Goal: Book appointment/travel/reservation

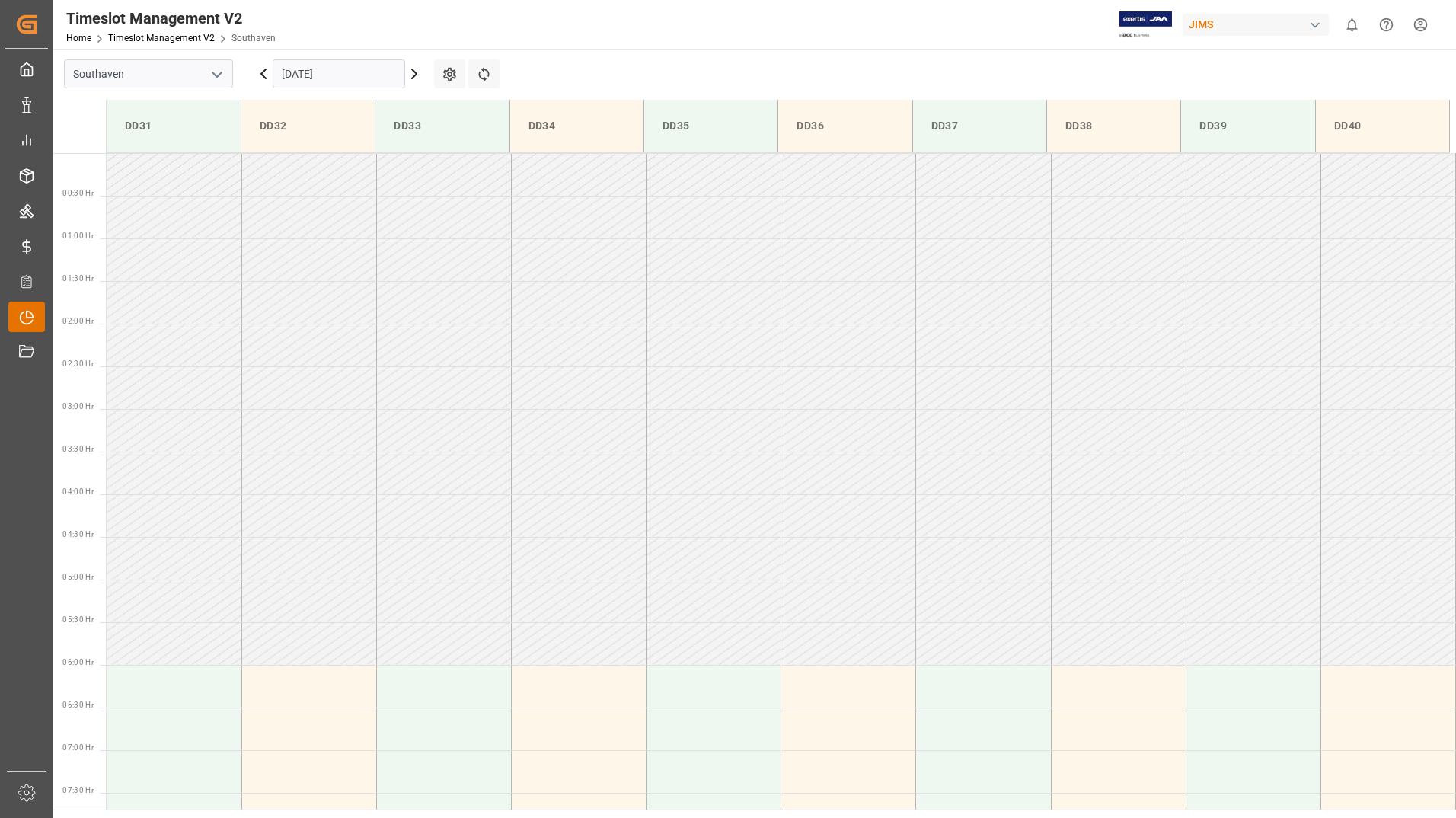
scroll to position [842, 0]
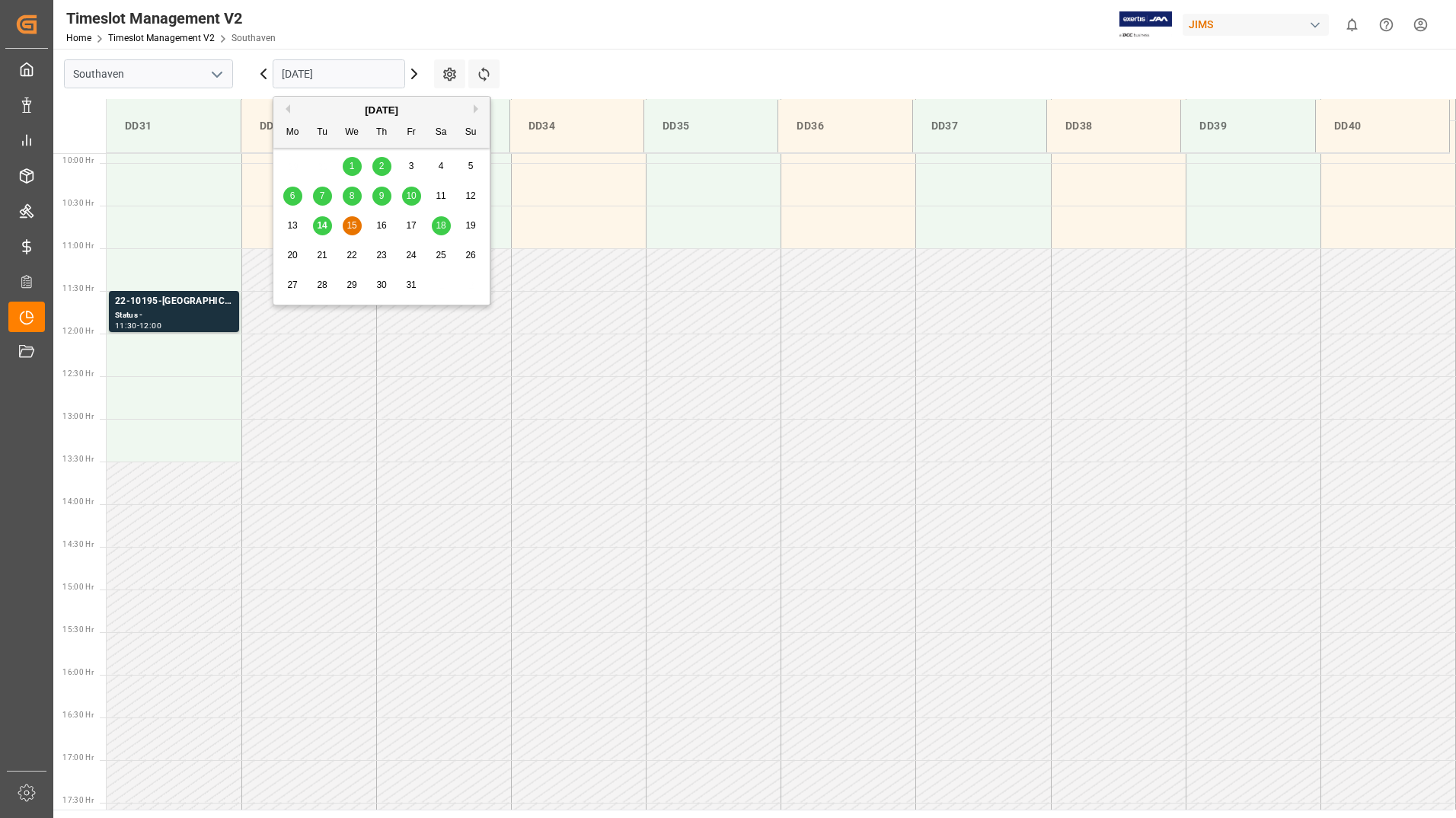
click at [352, 74] on input "[DATE]" at bounding box center [339, 73] width 132 height 29
click at [324, 226] on span "14" at bounding box center [321, 225] width 10 height 11
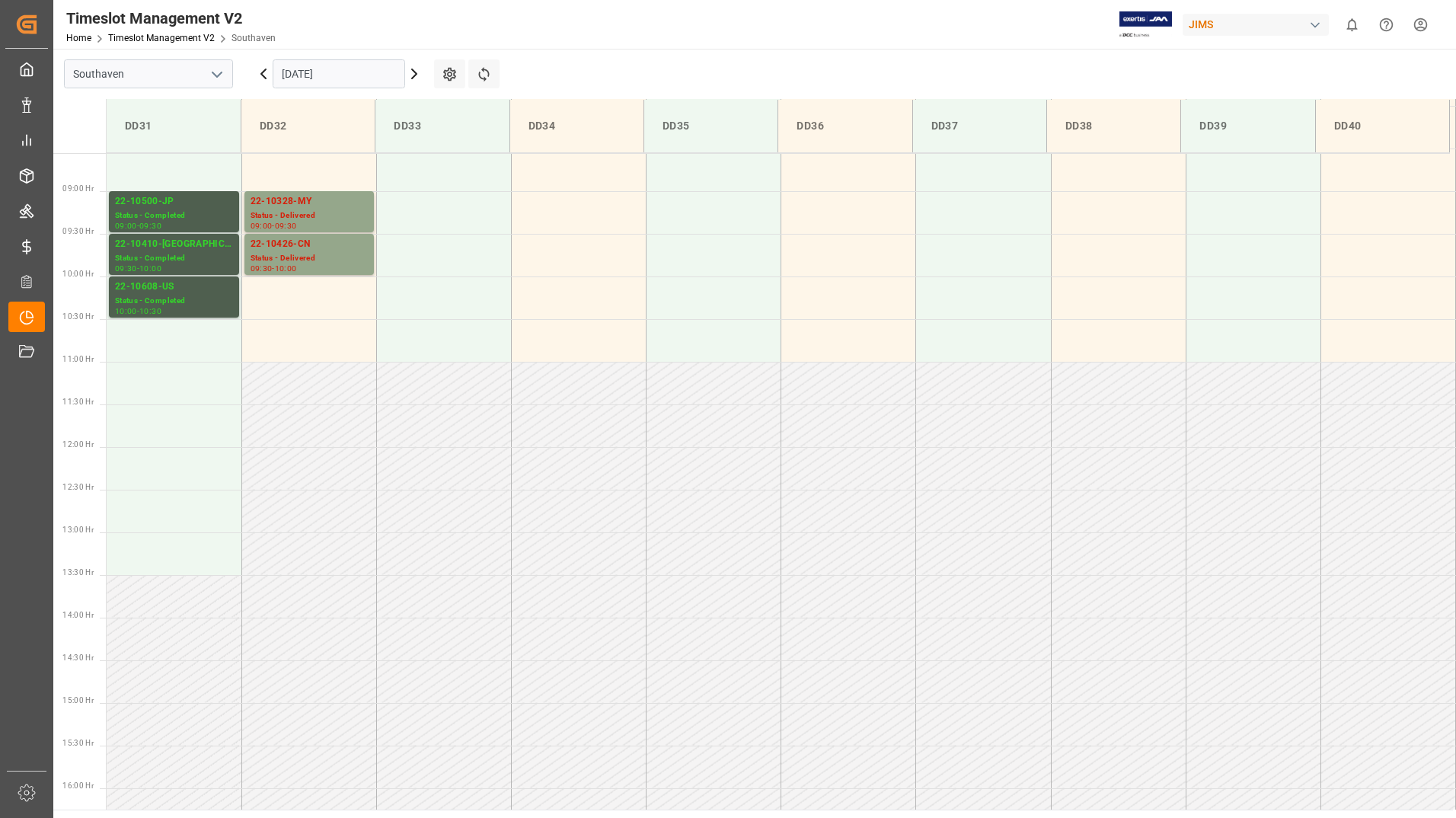
scroll to position [633, 0]
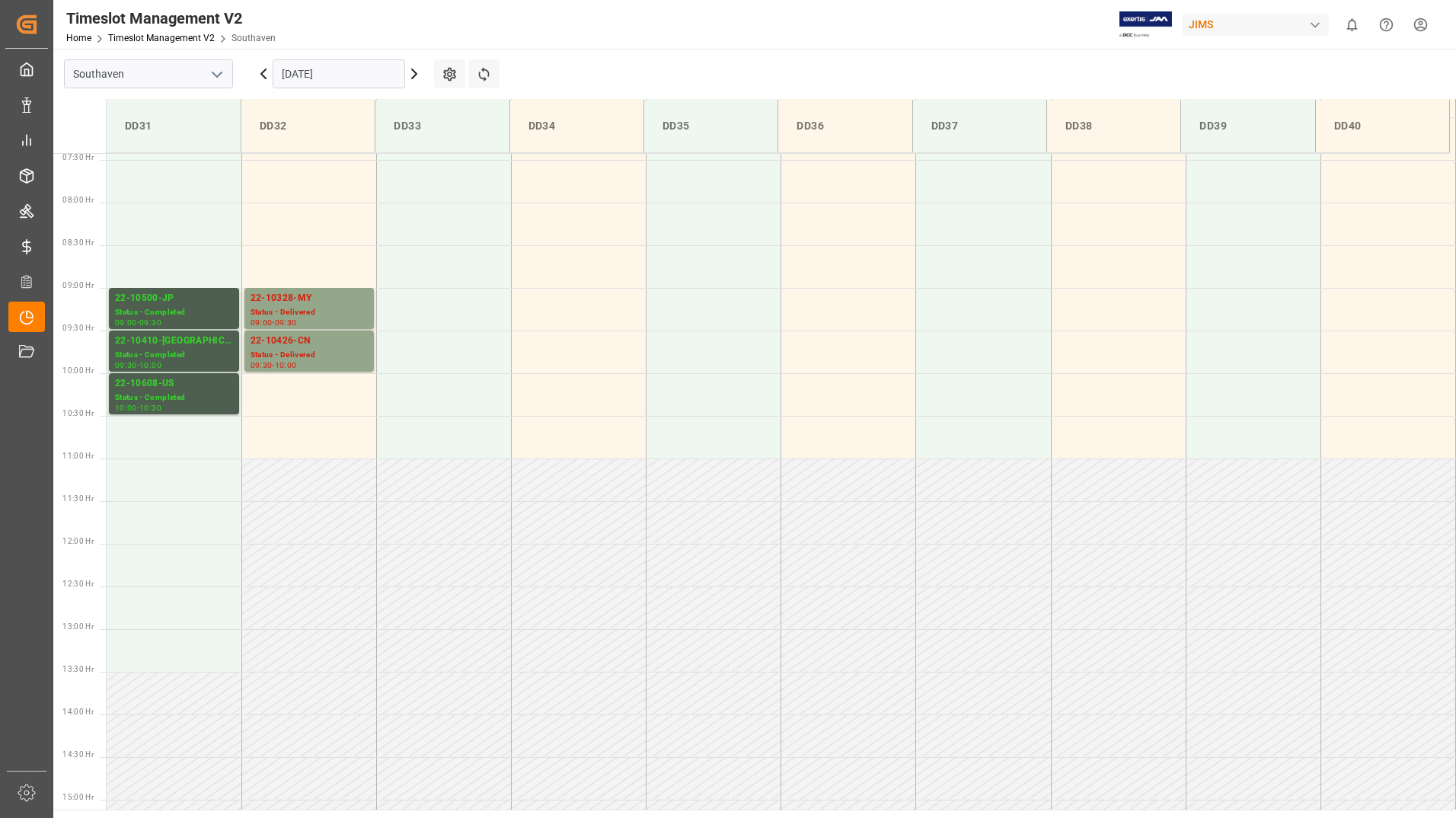
click at [372, 80] on input "[DATE]" at bounding box center [339, 73] width 132 height 29
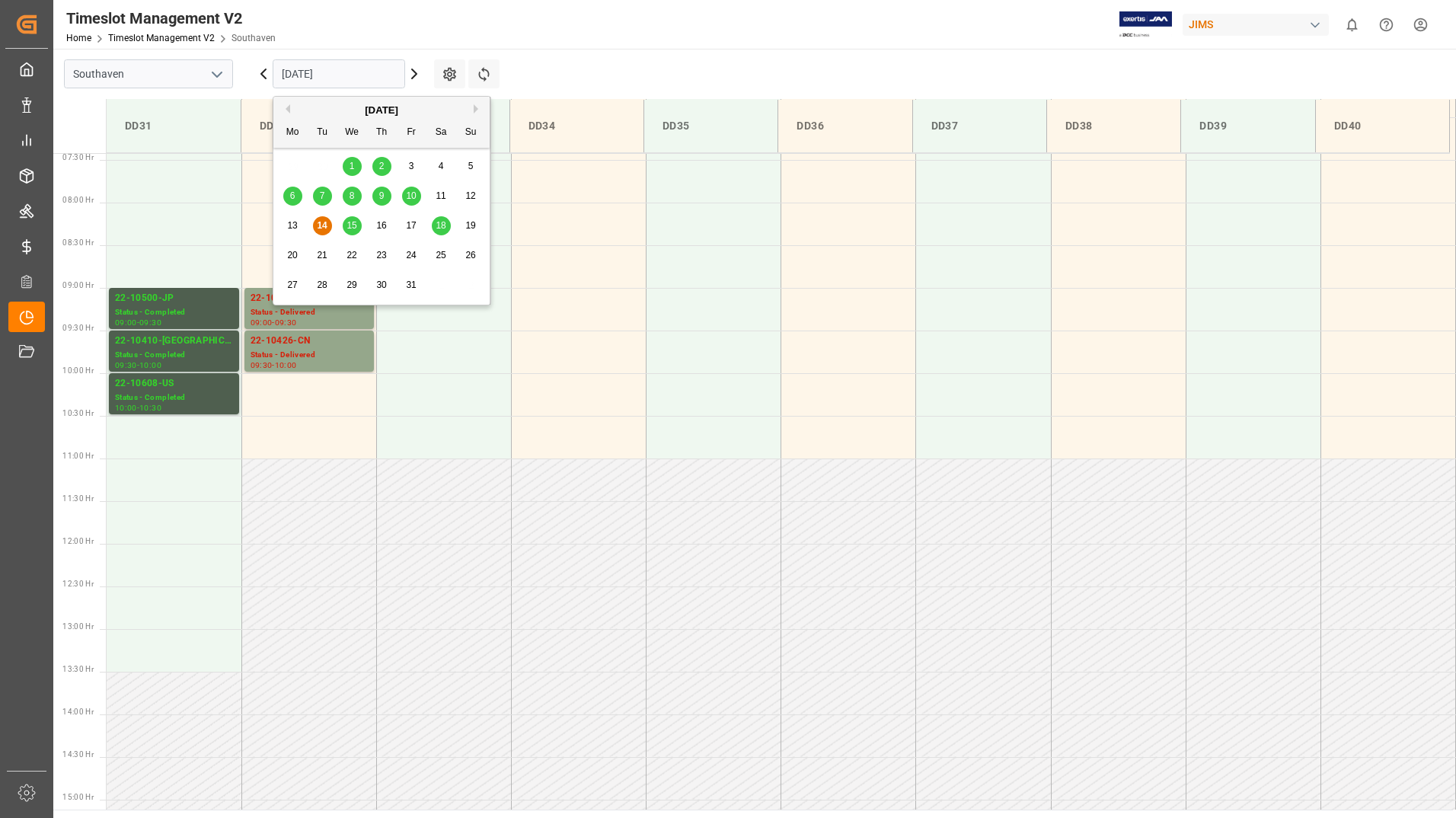
click at [356, 225] on span "15" at bounding box center [352, 225] width 10 height 11
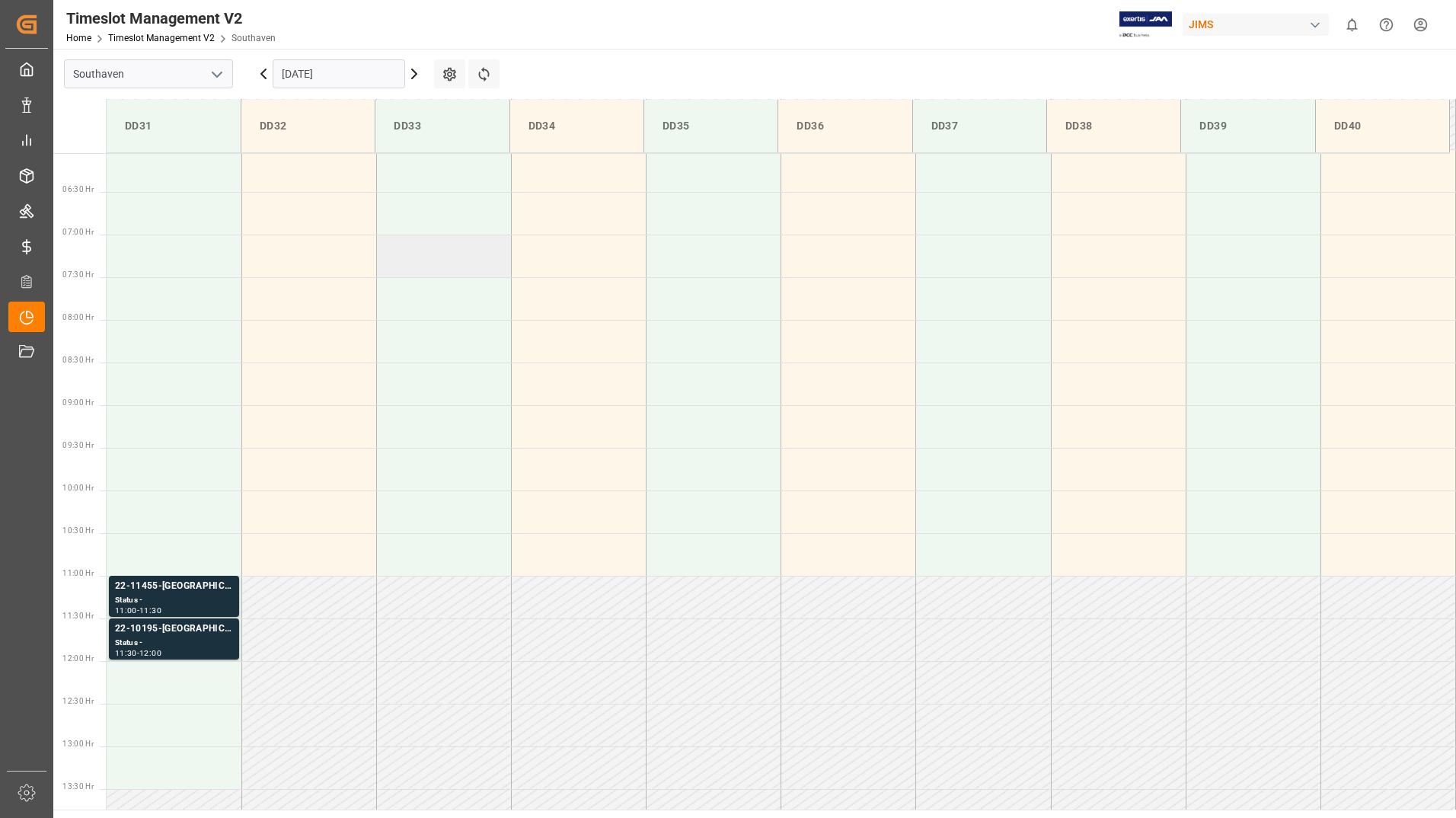
scroll to position [477, 0]
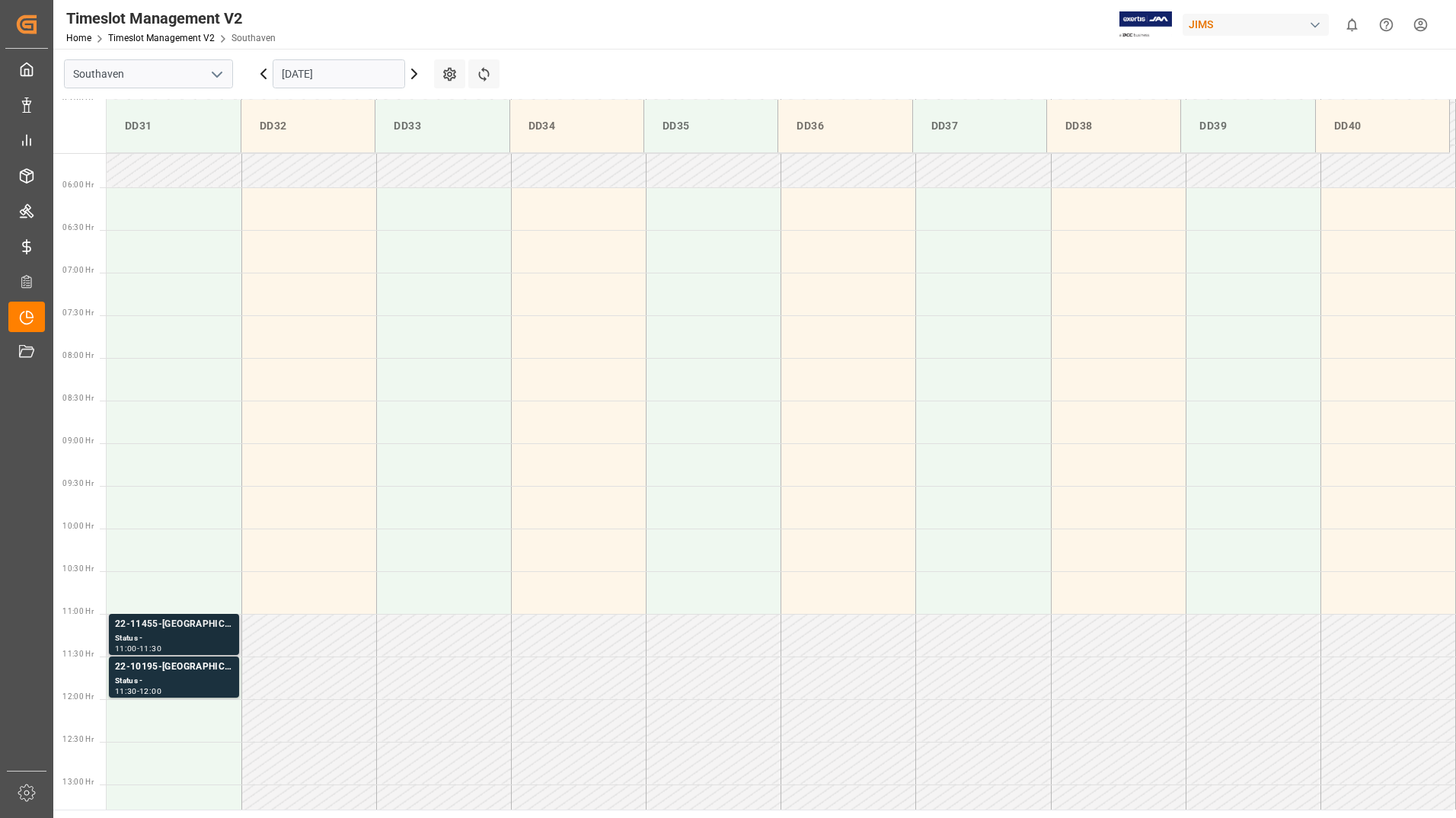
click at [184, 637] on div "Status -" at bounding box center [174, 639] width 118 height 13
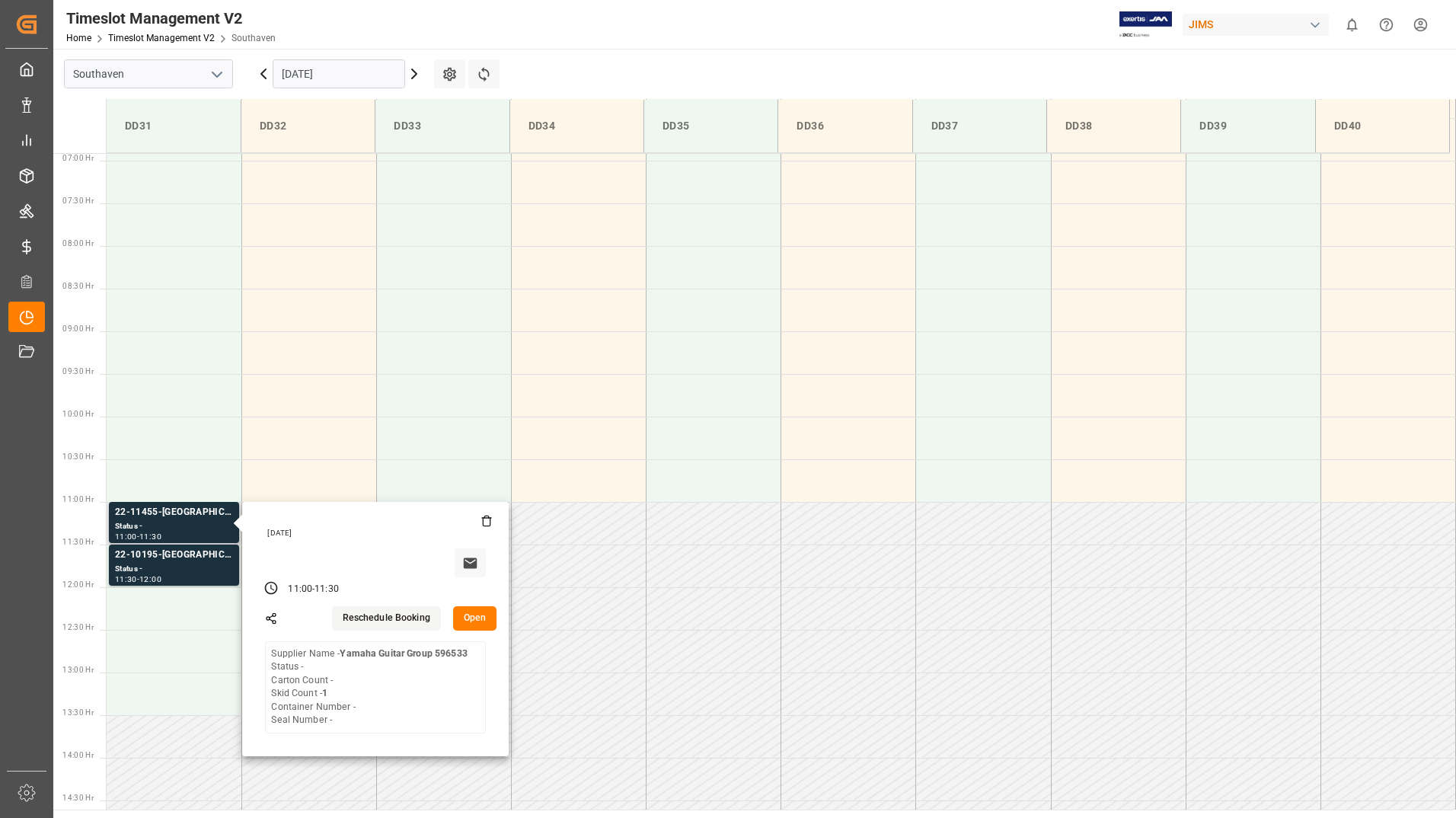
scroll to position [630, 0]
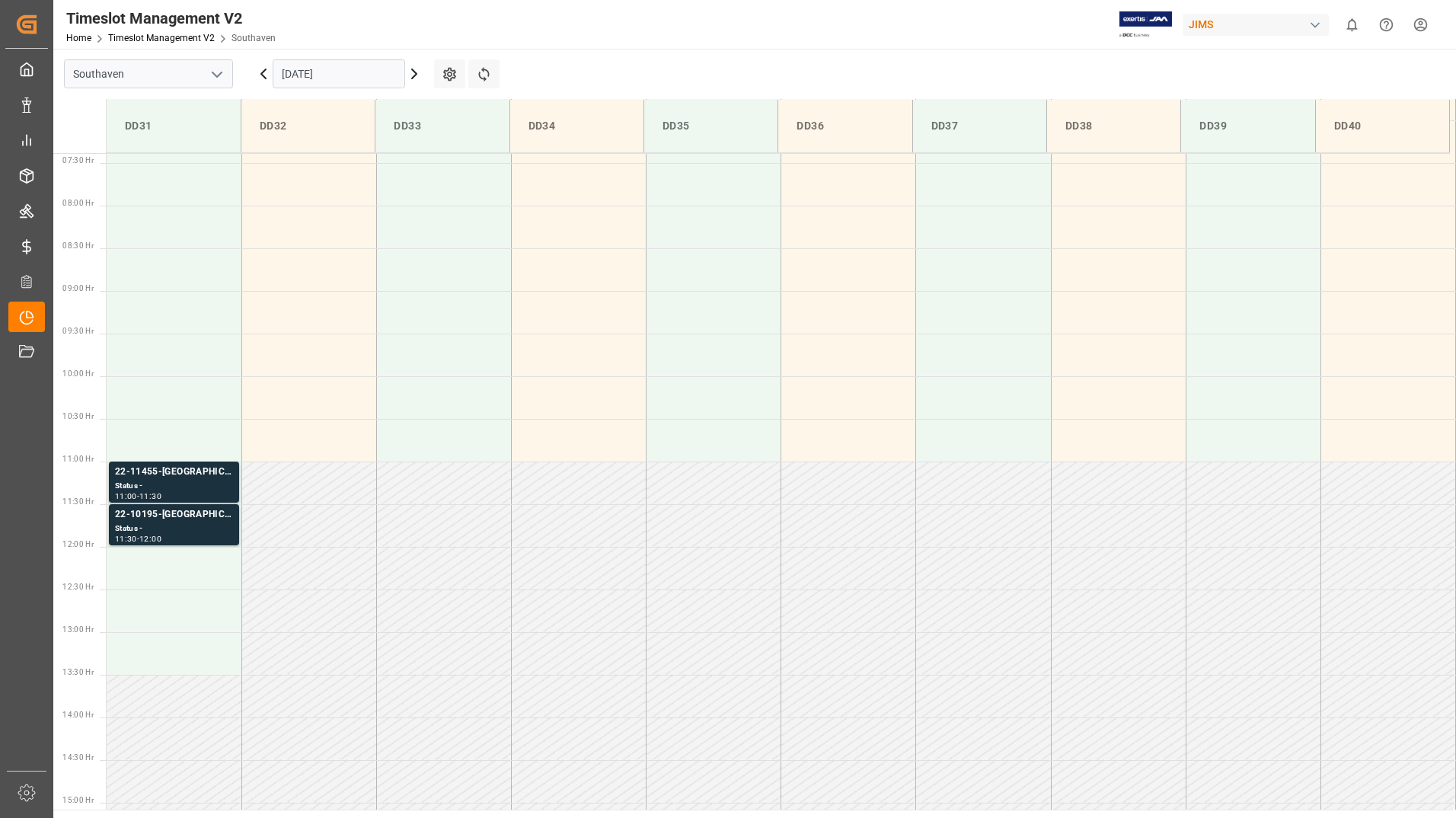
click at [171, 527] on div "Status -" at bounding box center [174, 528] width 118 height 13
click at [162, 478] on div "22-11455-[GEOGRAPHIC_DATA]" at bounding box center [174, 471] width 118 height 15
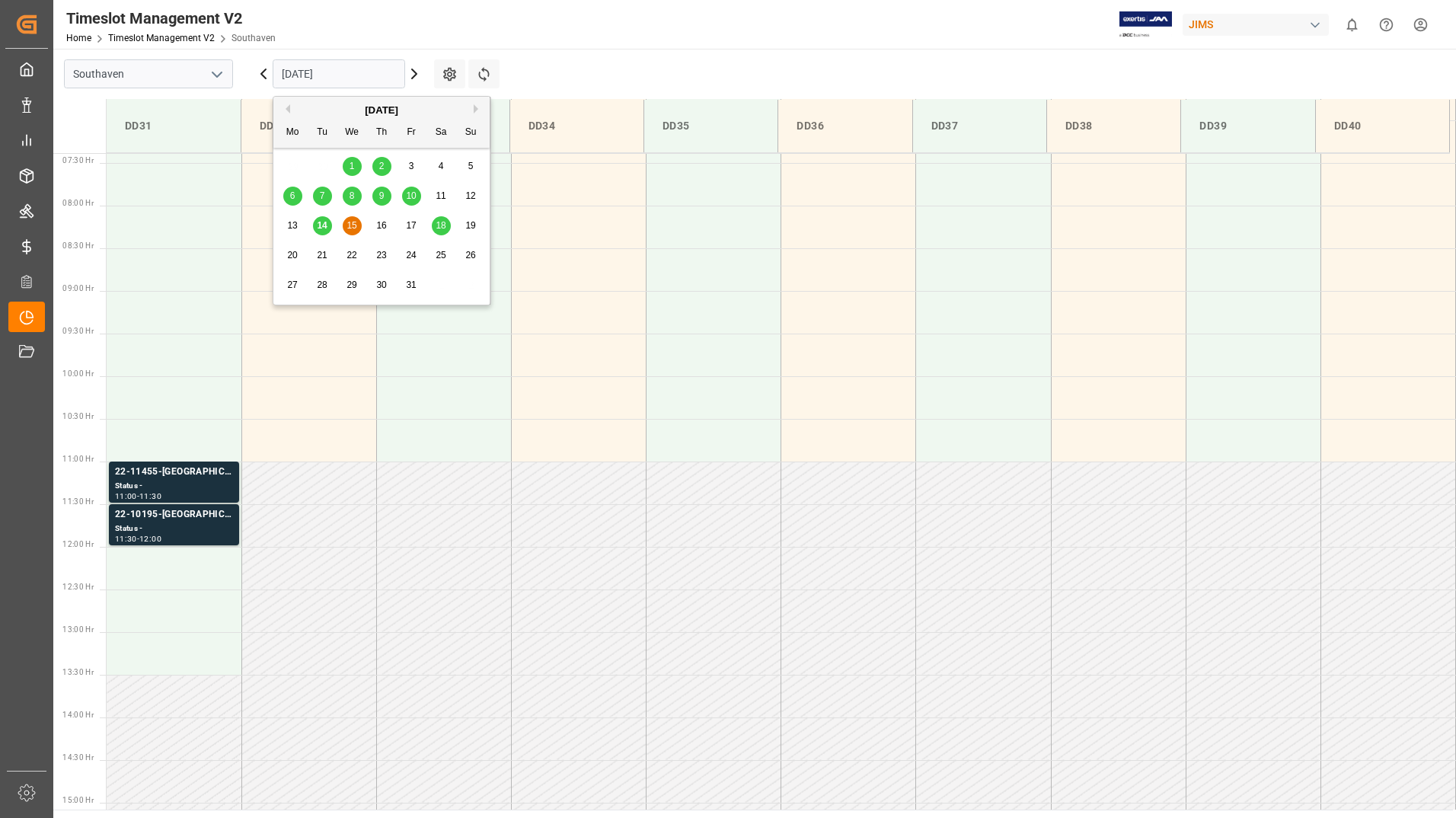
click at [381, 76] on input "[DATE]" at bounding box center [339, 73] width 132 height 29
click at [385, 223] on span "16" at bounding box center [381, 225] width 10 height 11
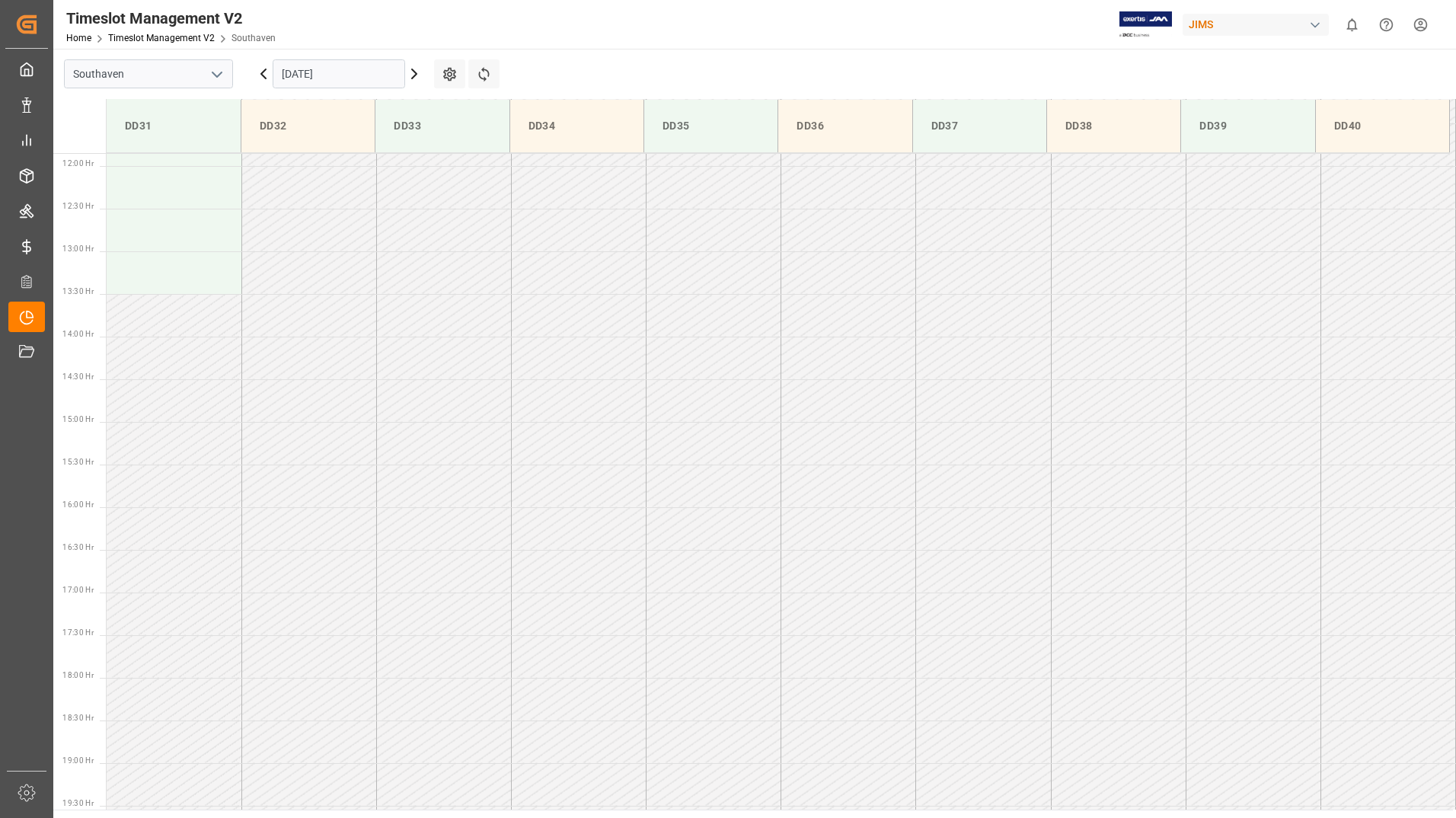
scroll to position [1013, 0]
click at [371, 74] on input "[DATE]" at bounding box center [339, 73] width 132 height 29
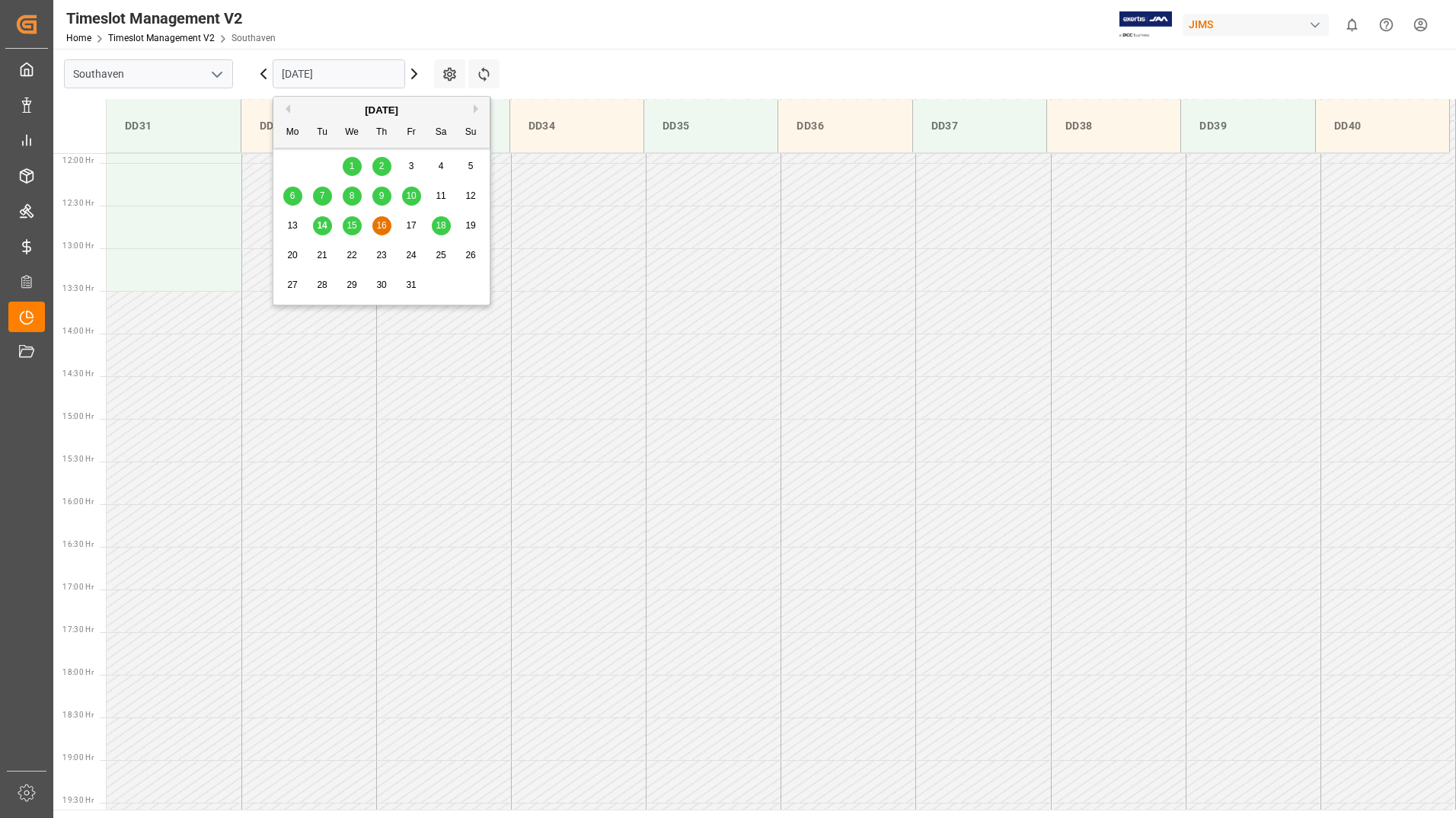
click at [356, 224] on span "15" at bounding box center [352, 225] width 10 height 11
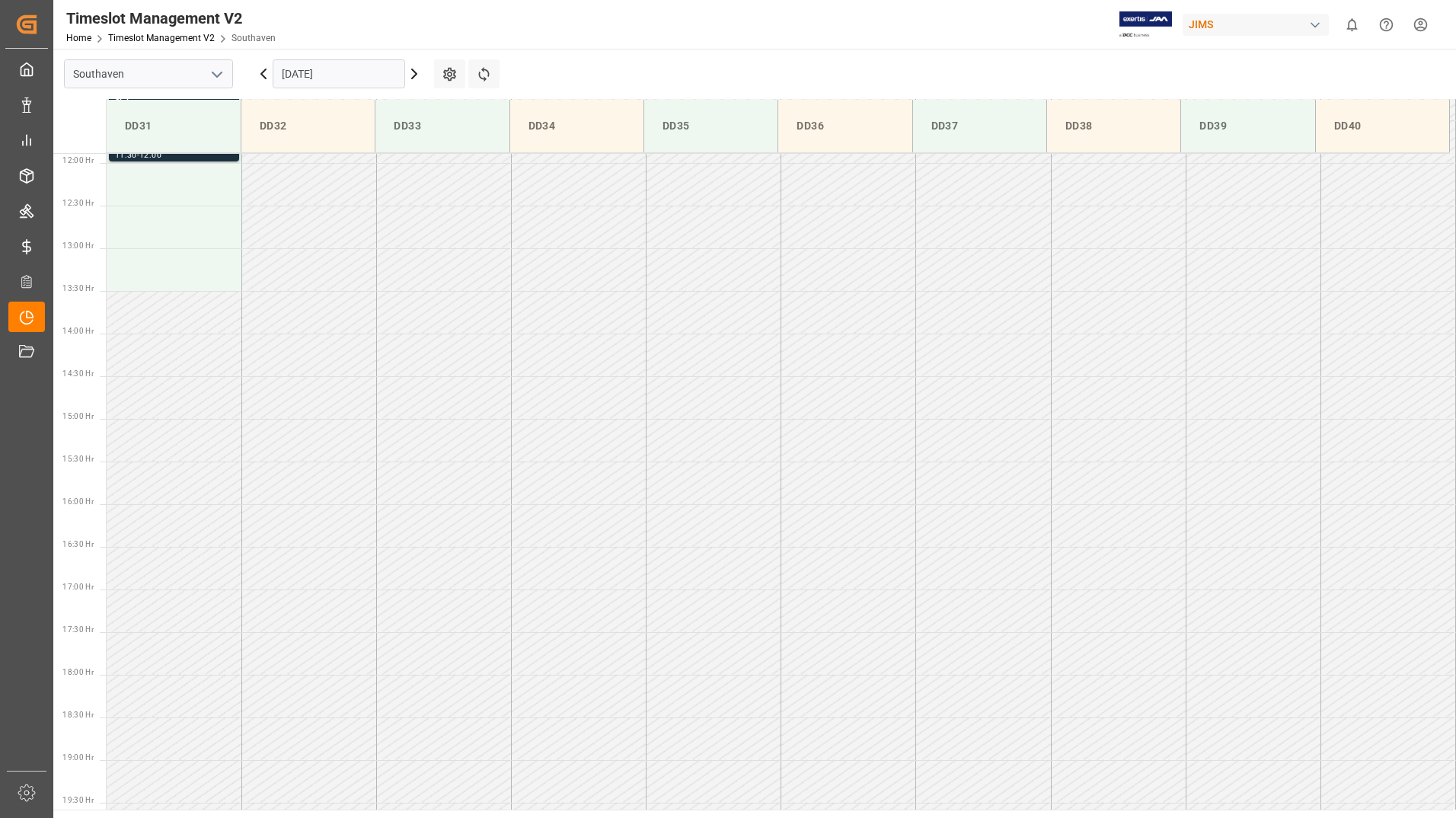
click at [349, 74] on input "[DATE]" at bounding box center [339, 73] width 132 height 29
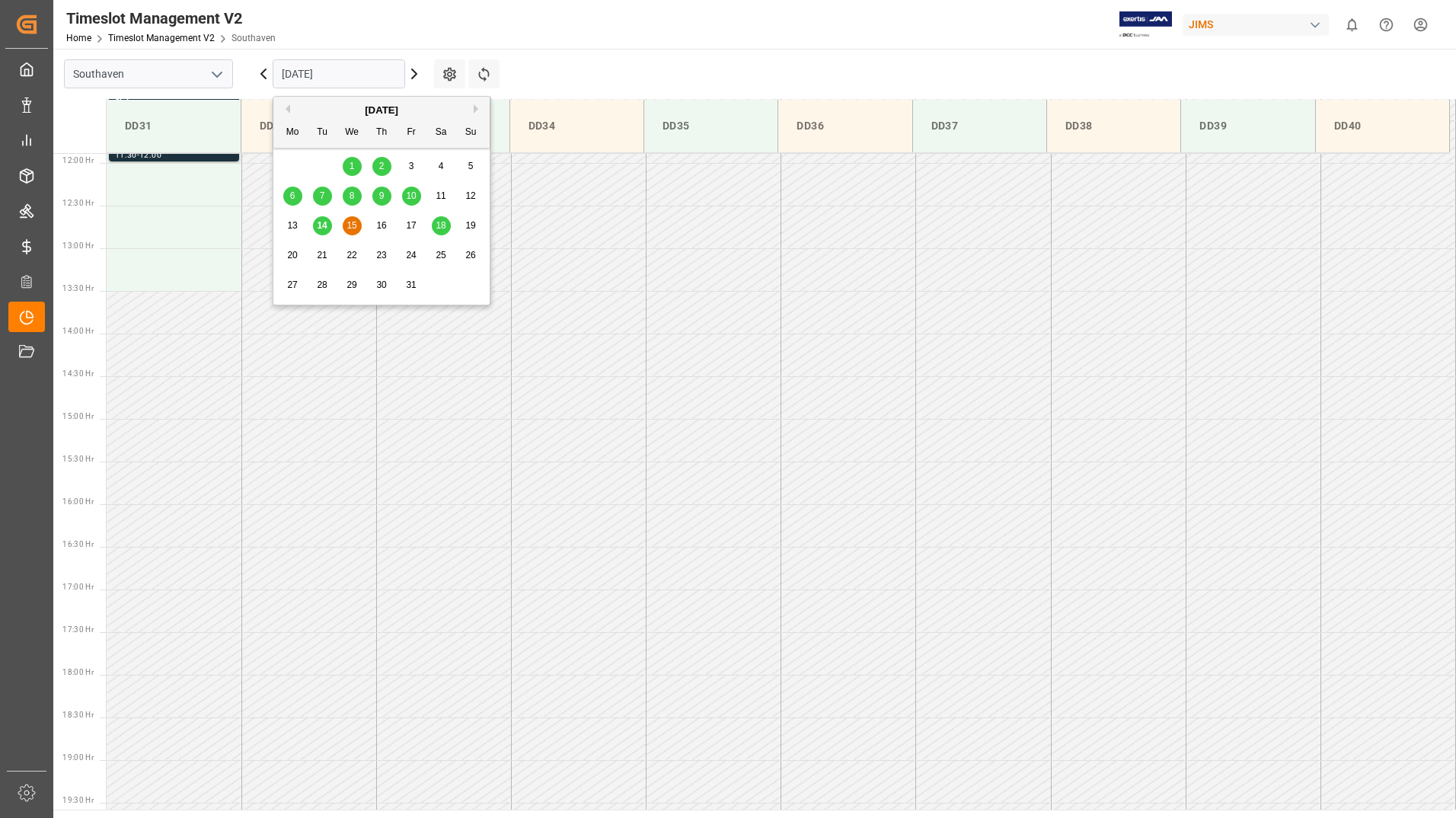
click at [321, 223] on span "14" at bounding box center [321, 225] width 10 height 11
